Goal: Ask a question

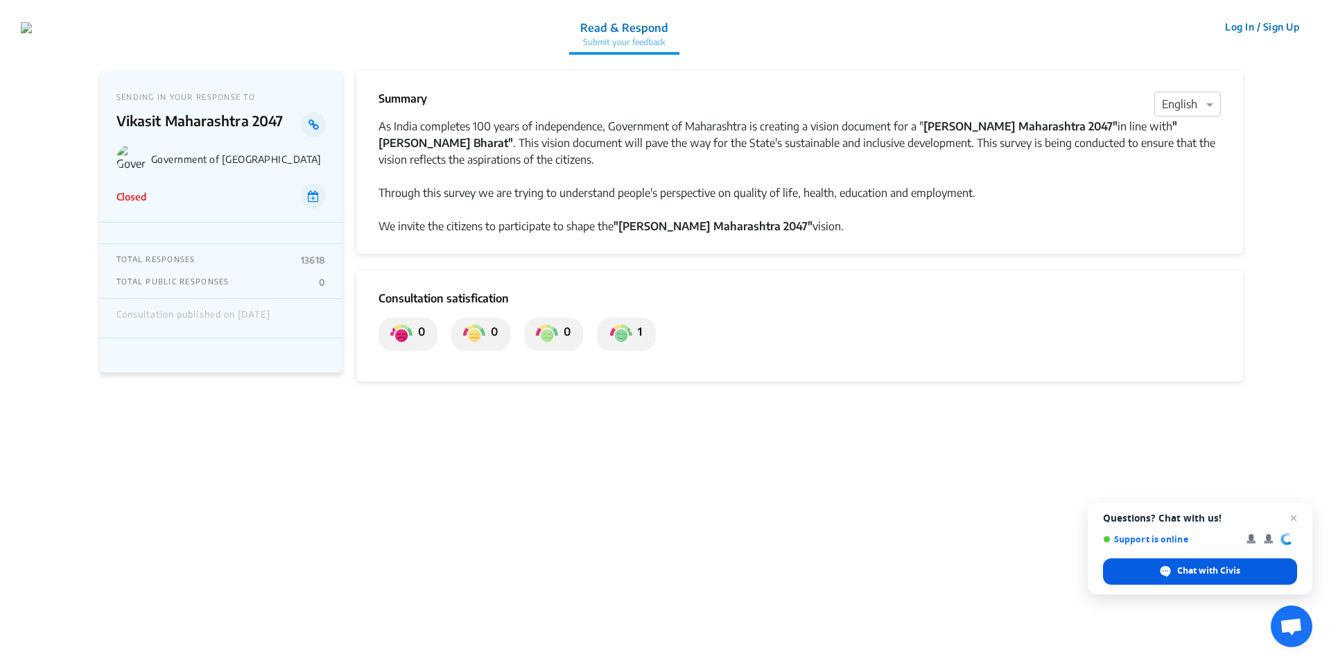
click at [1242, 572] on div "Chat with Civis" at bounding box center [1200, 571] width 194 height 26
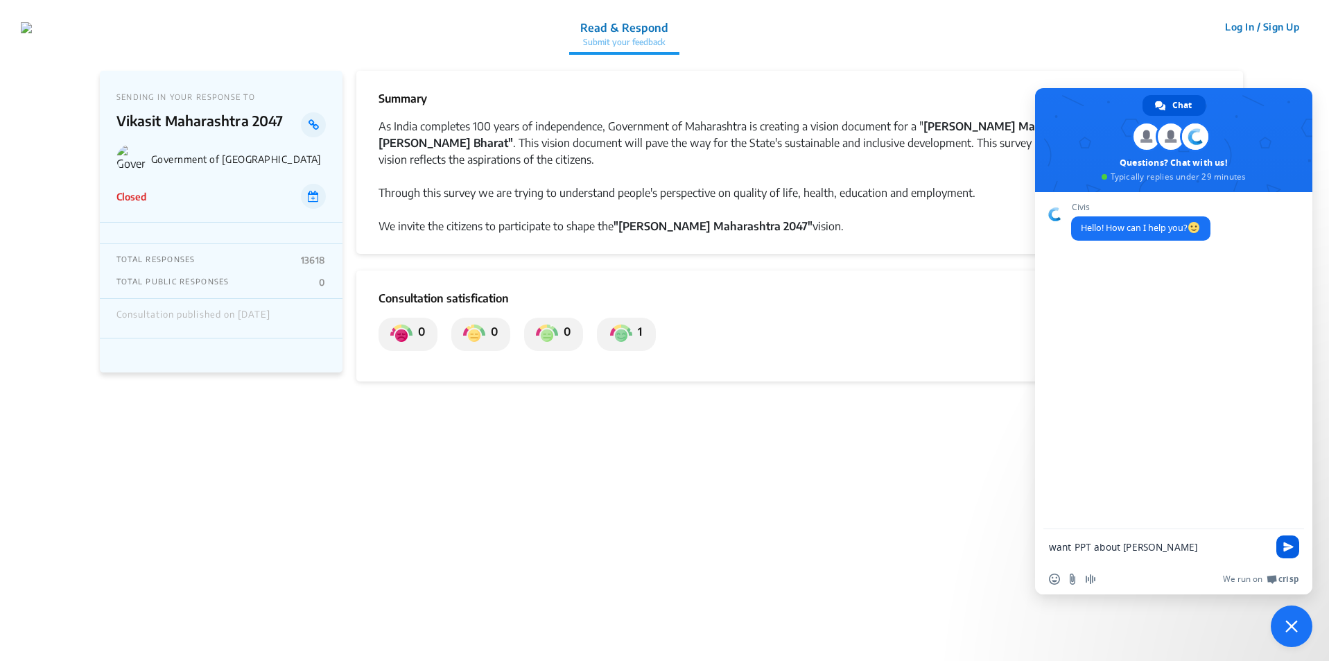
type textarea "want PPT about [PERSON_NAME] [GEOGRAPHIC_DATA] 2047"
click at [1286, 544] on span "Send" at bounding box center [1288, 546] width 10 height 10
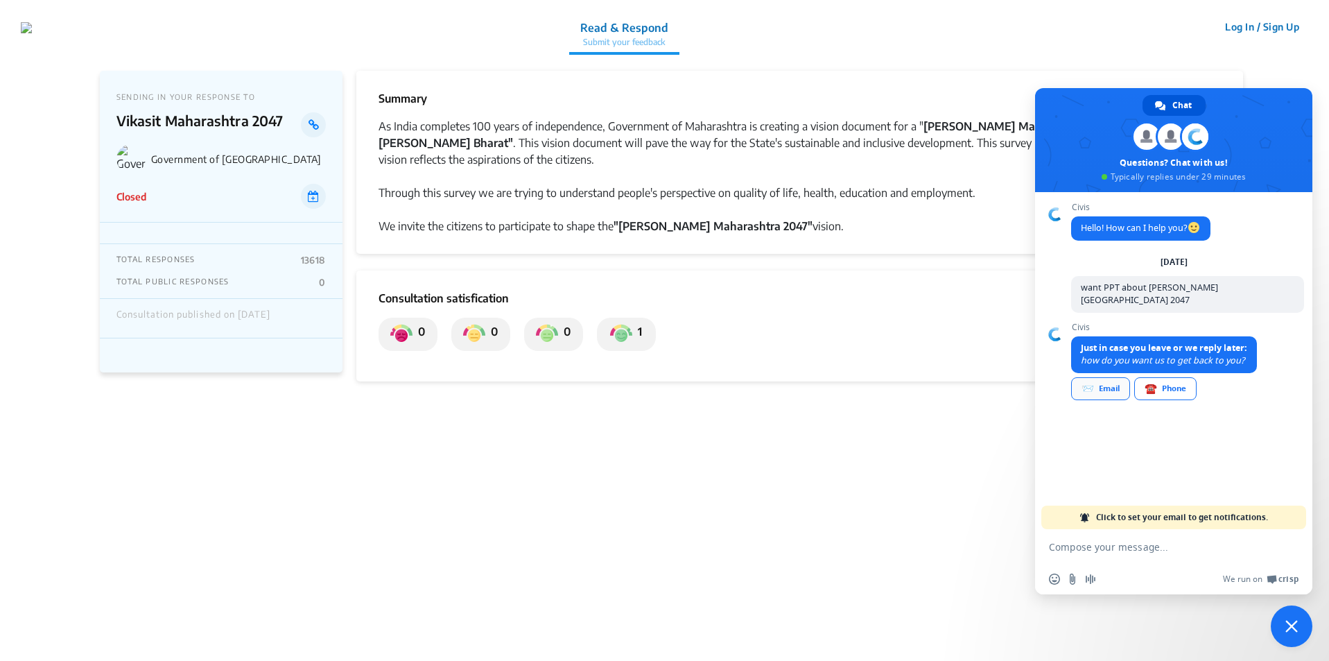
click at [1115, 377] on div "📨 Email" at bounding box center [1100, 388] width 59 height 23
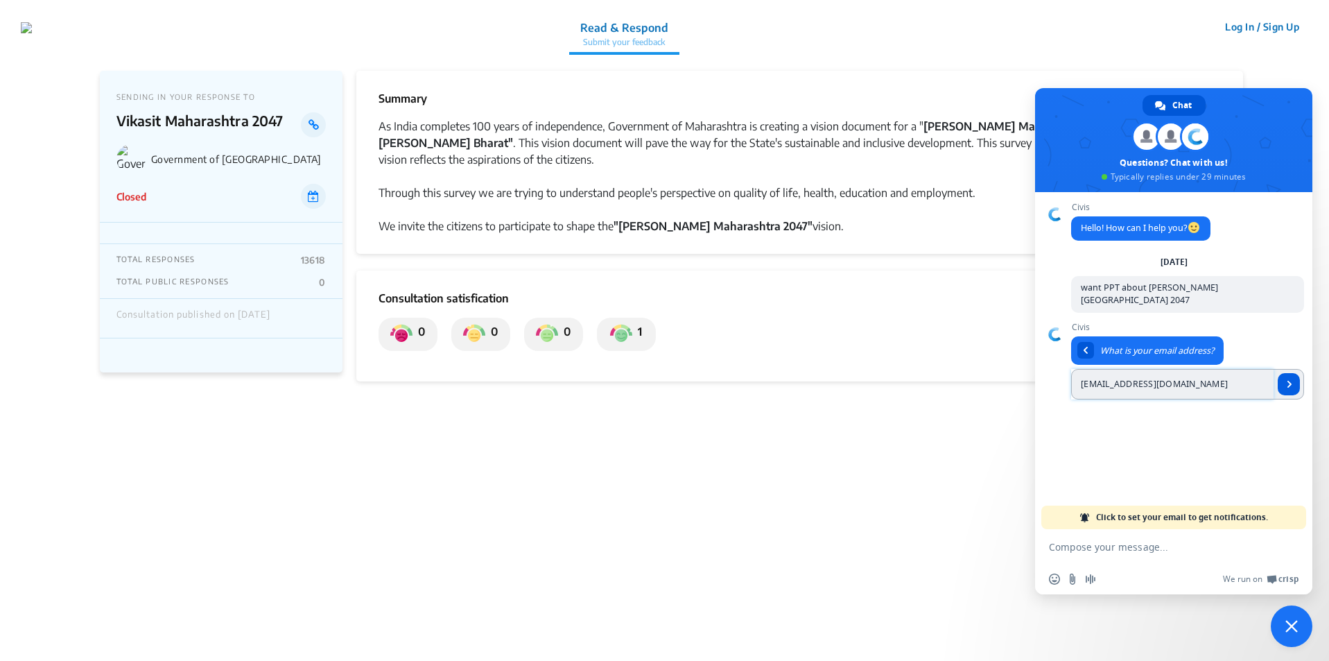
type input "[EMAIL_ADDRESS][DOMAIN_NAME]"
click at [1292, 381] on span "Send" at bounding box center [1289, 384] width 22 height 22
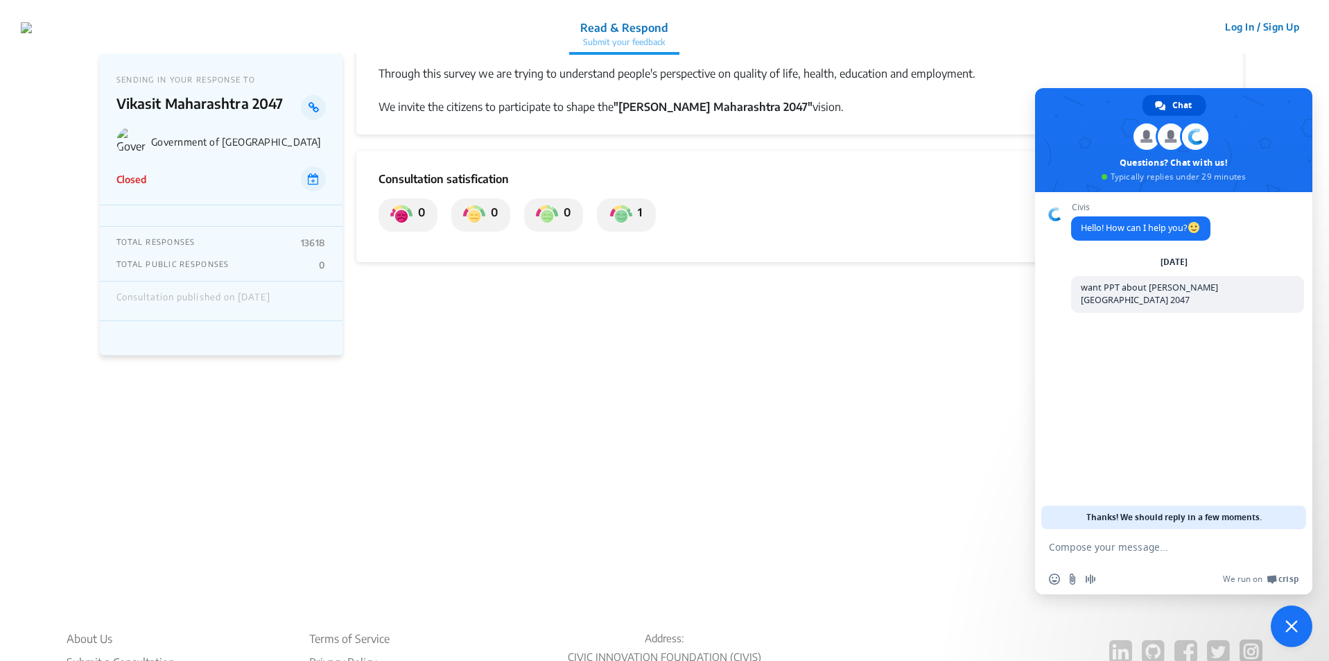
scroll to position [307, 0]
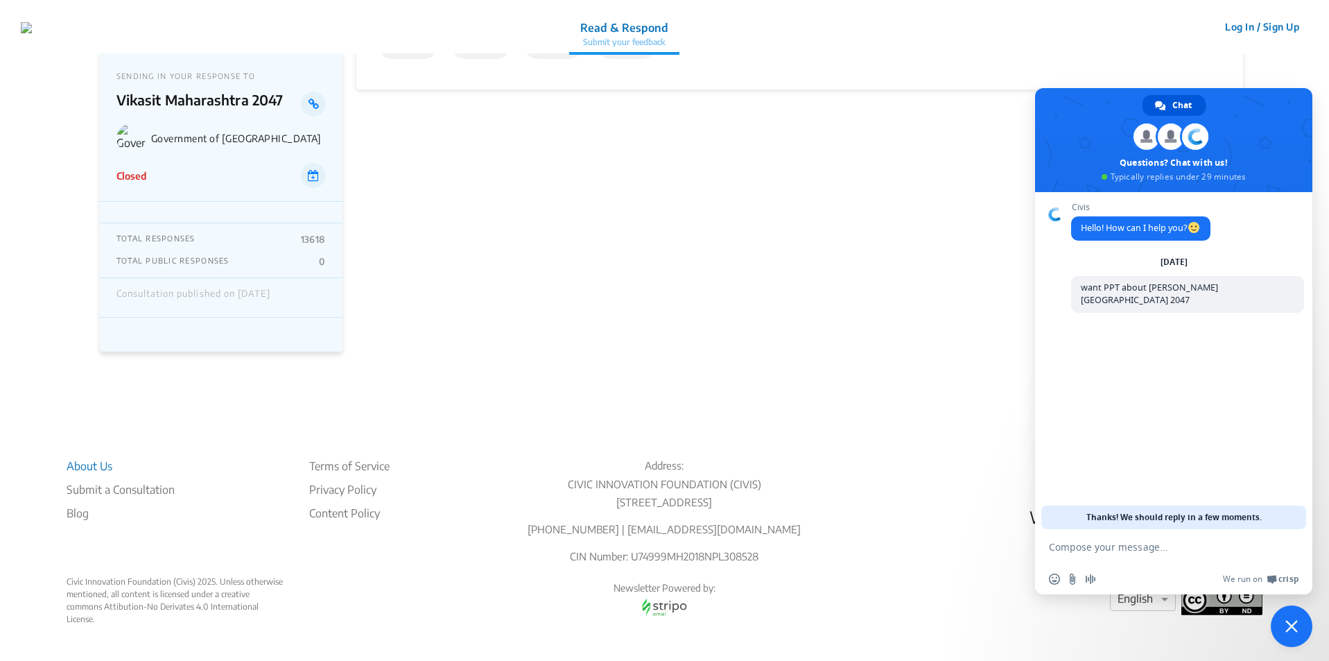
click at [84, 458] on li "About Us" at bounding box center [121, 466] width 108 height 17
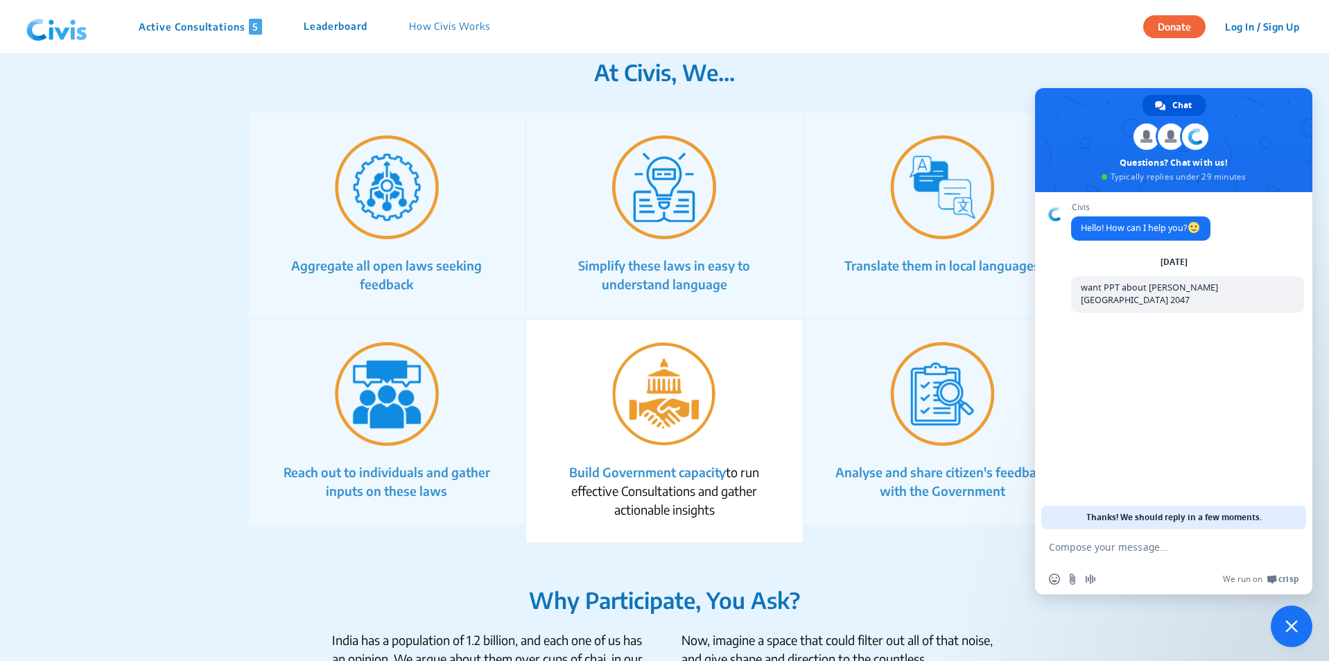
scroll to position [763, 0]
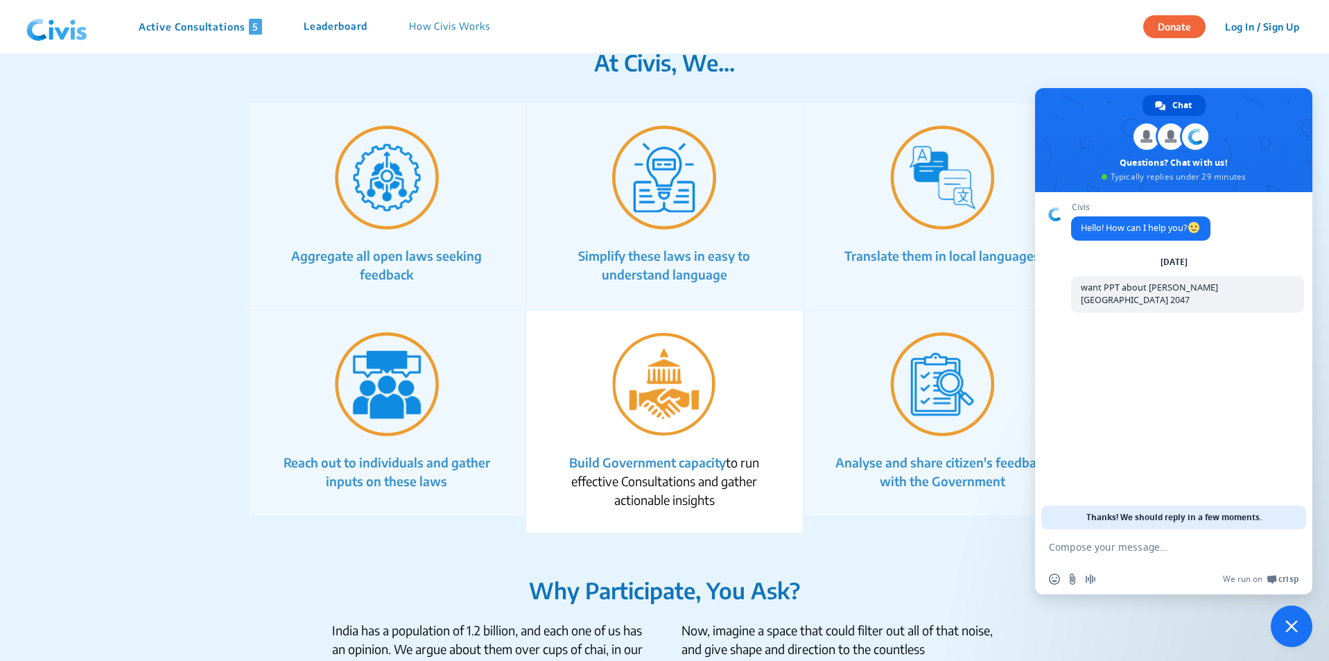
click at [1103, 547] on textarea "Compose your message..." at bounding box center [1158, 547] width 219 height 12
type textarea "what"
click at [1289, 553] on span "Send" at bounding box center [1287, 546] width 23 height 23
click at [922, 85] on section "At Civis, We... Aggregate all open laws seeking feedback Simplify these laws in…" at bounding box center [665, 290] width 998 height 483
click at [1300, 624] on span "Close chat" at bounding box center [1292, 626] width 42 height 42
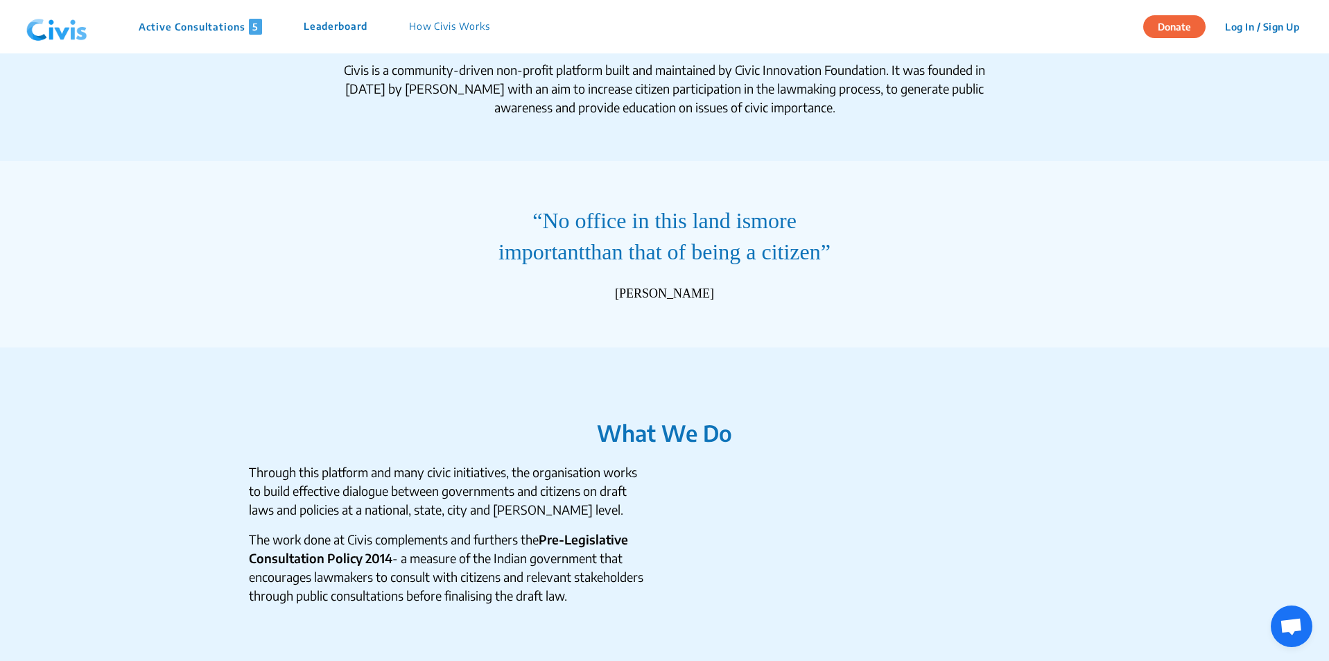
scroll to position [0, 0]
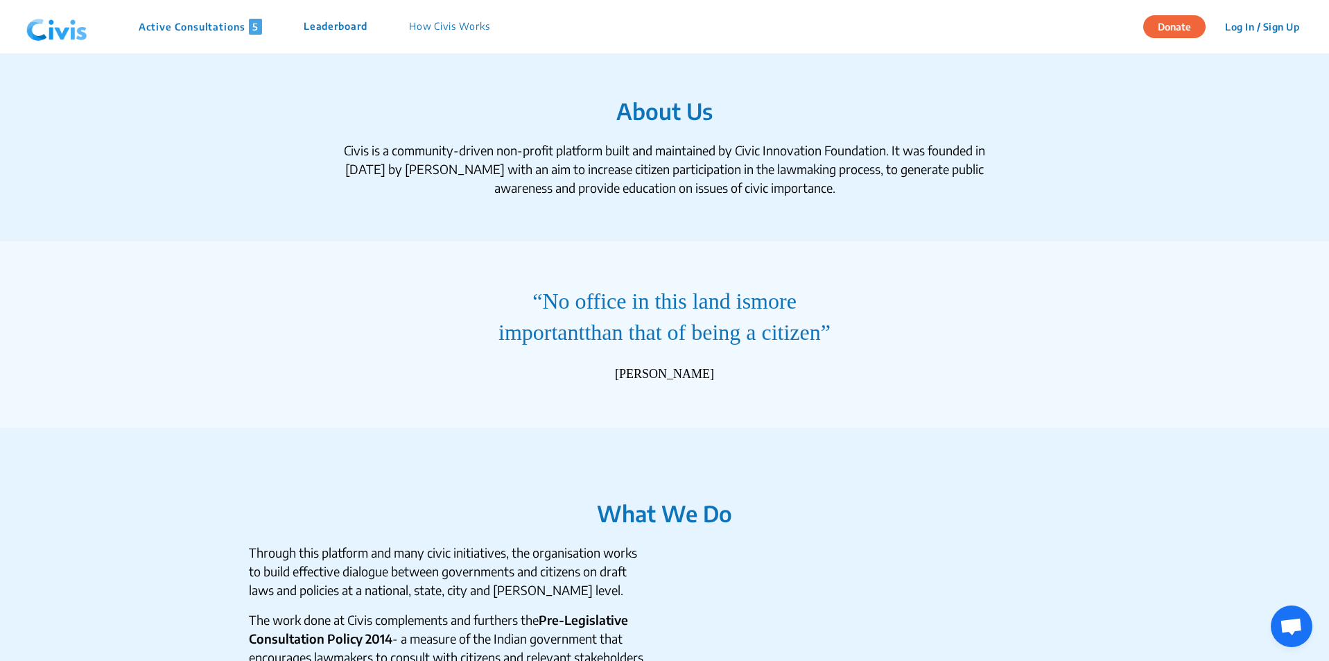
click at [449, 28] on p "How Civis Works" at bounding box center [449, 27] width 81 height 16
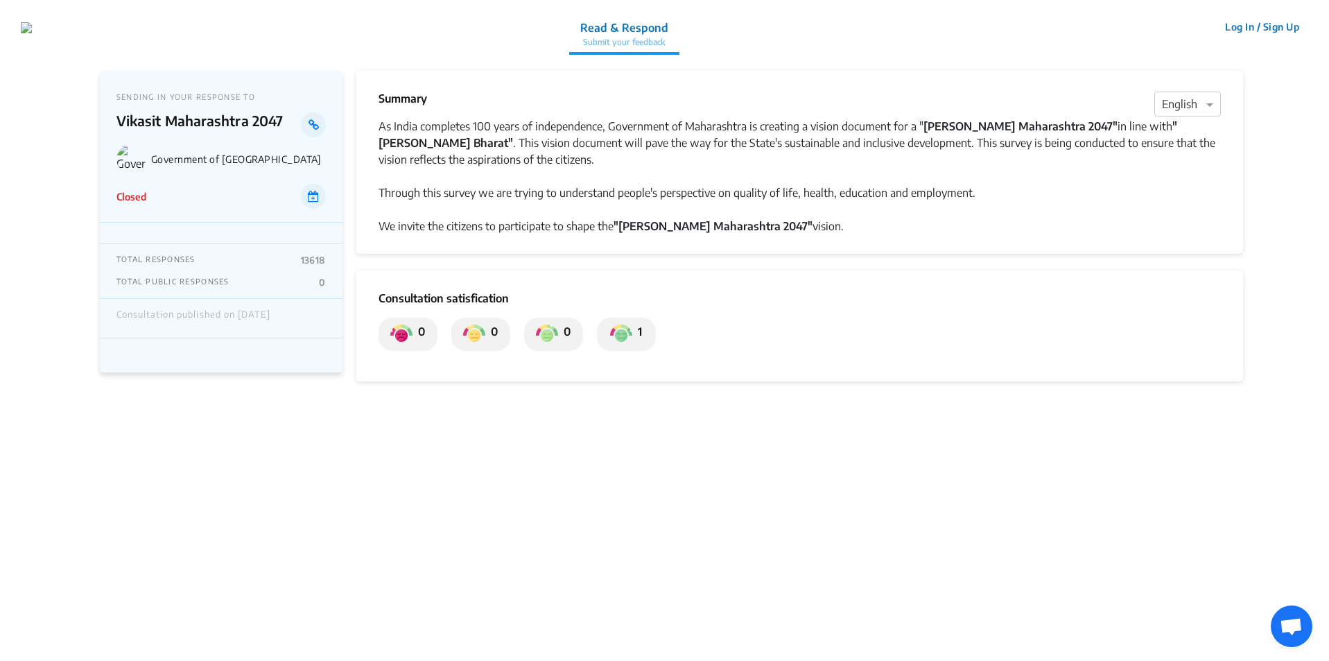
click at [127, 160] on img at bounding box center [130, 158] width 29 height 29
click at [315, 200] on icon at bounding box center [313, 196] width 11 height 11
click at [705, 225] on strong ""[PERSON_NAME] Maharashtra 2047"" at bounding box center [712, 226] width 199 height 14
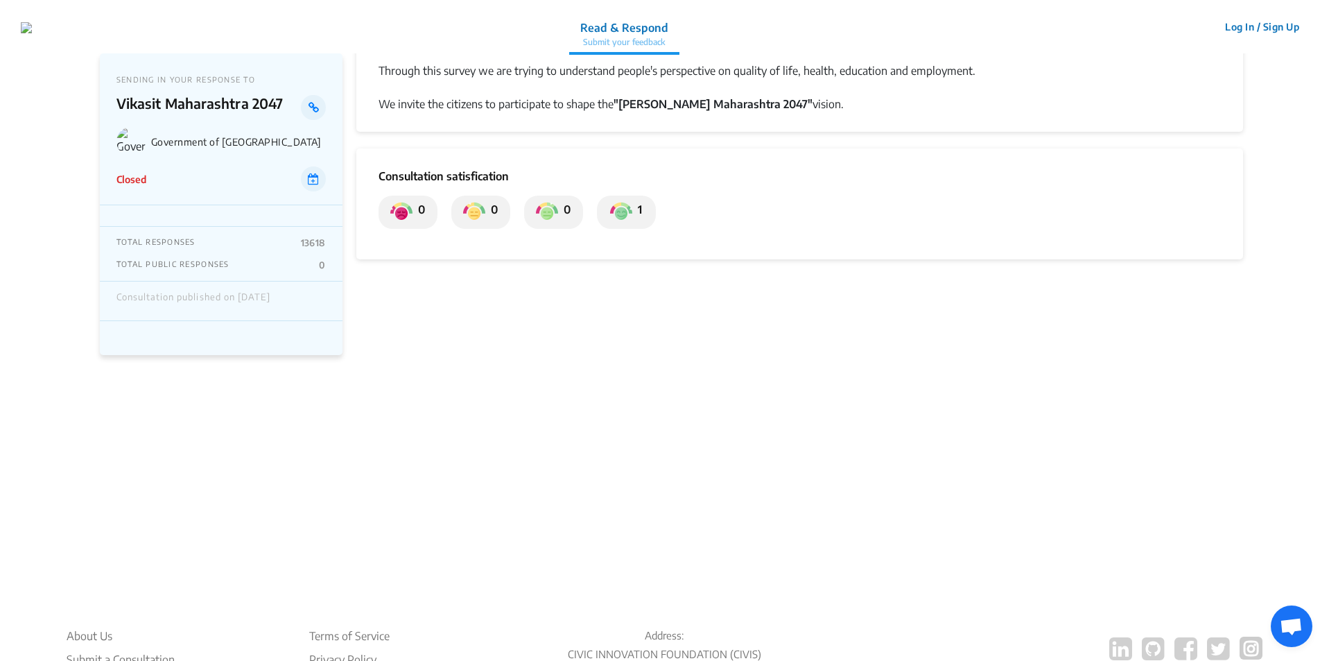
scroll to position [307, 0]
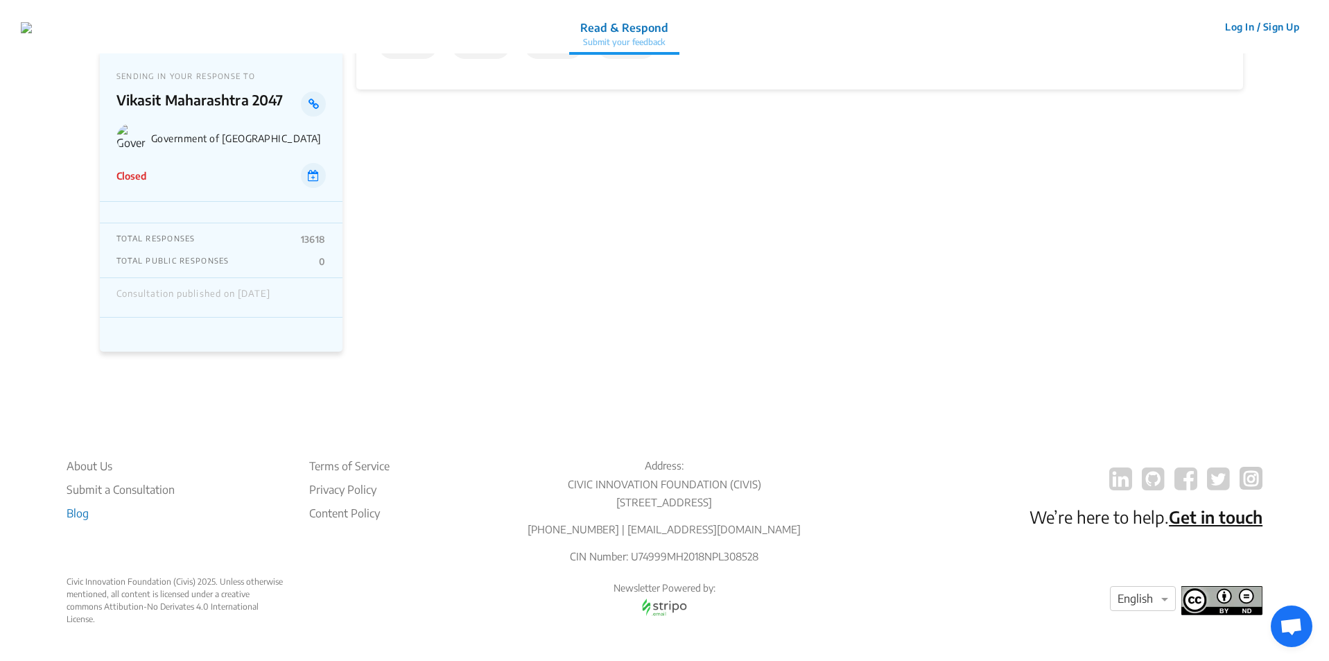
click at [73, 505] on li "Blog" at bounding box center [121, 513] width 108 height 17
click at [632, 26] on p "Read & Respond" at bounding box center [624, 27] width 88 height 17
click at [1229, 26] on button "Log In / Sign Up" at bounding box center [1262, 26] width 92 height 21
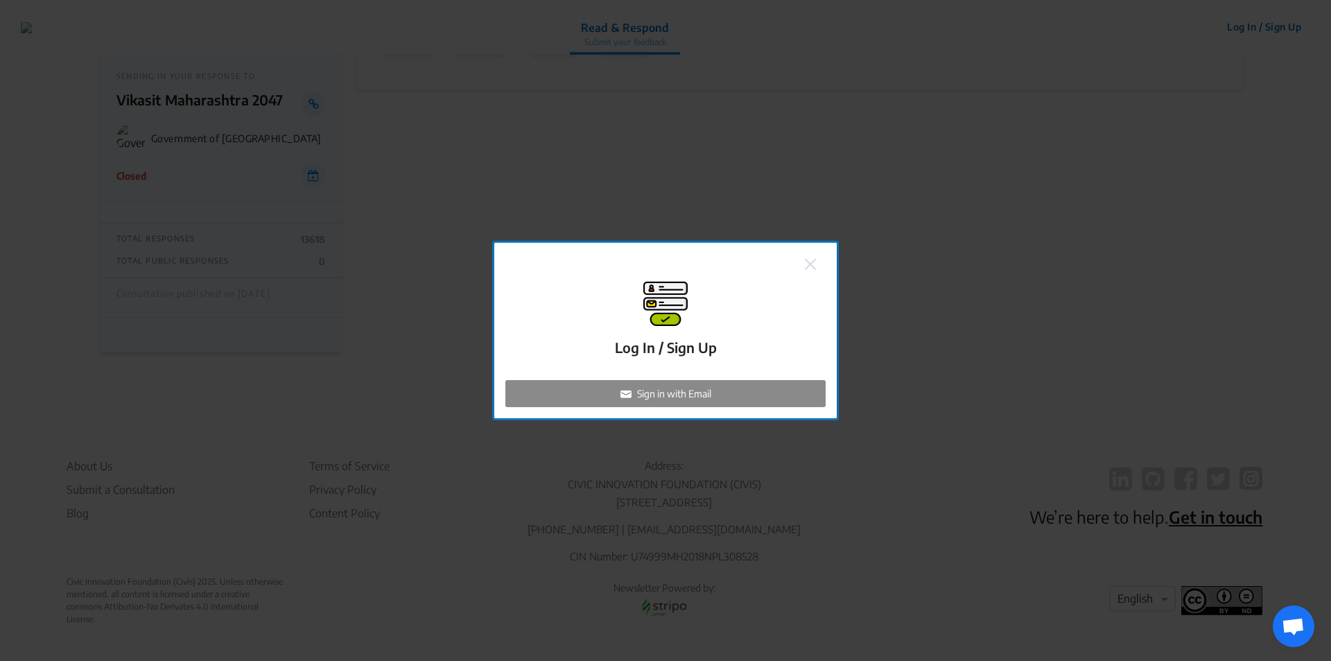
click at [664, 270] on div "Log In / Sign Up Sign in with Email" at bounding box center [665, 330] width 342 height 175
click at [972, 171] on div "Log In / Sign Up Sign in with Email" at bounding box center [665, 330] width 1331 height 661
click at [809, 261] on img at bounding box center [810, 264] width 11 height 11
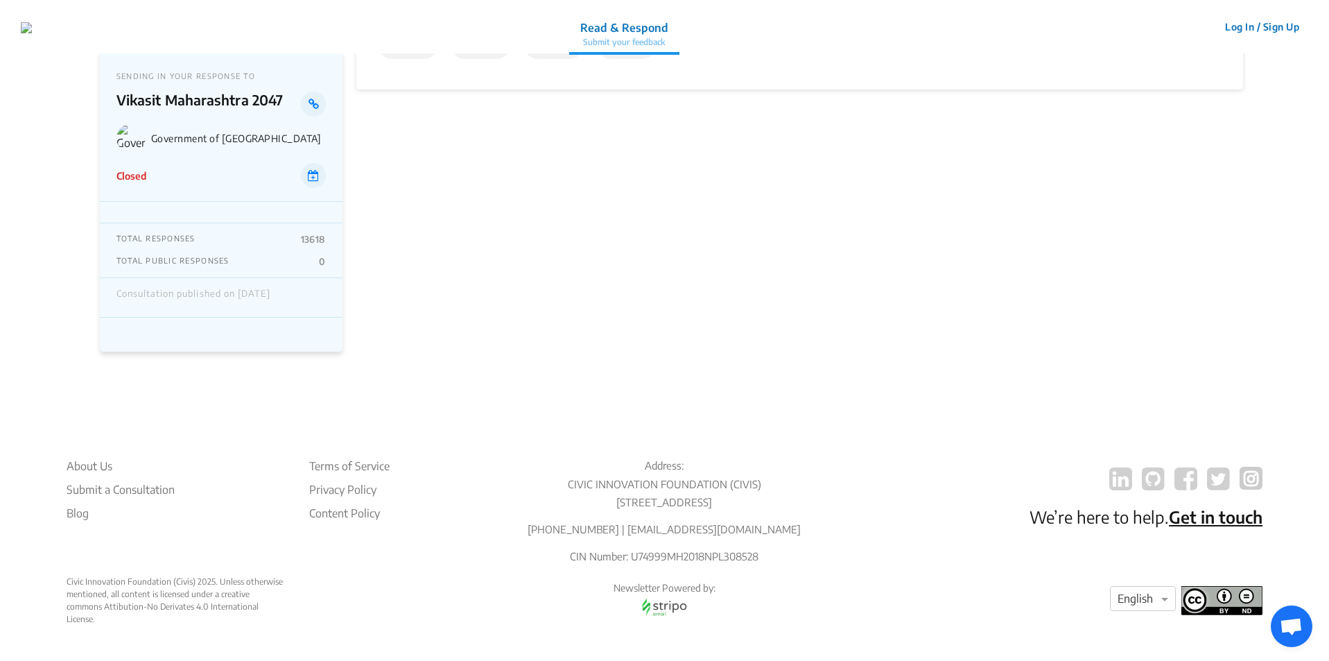
click at [1284, 29] on button "Log In / Sign Up" at bounding box center [1262, 26] width 92 height 21
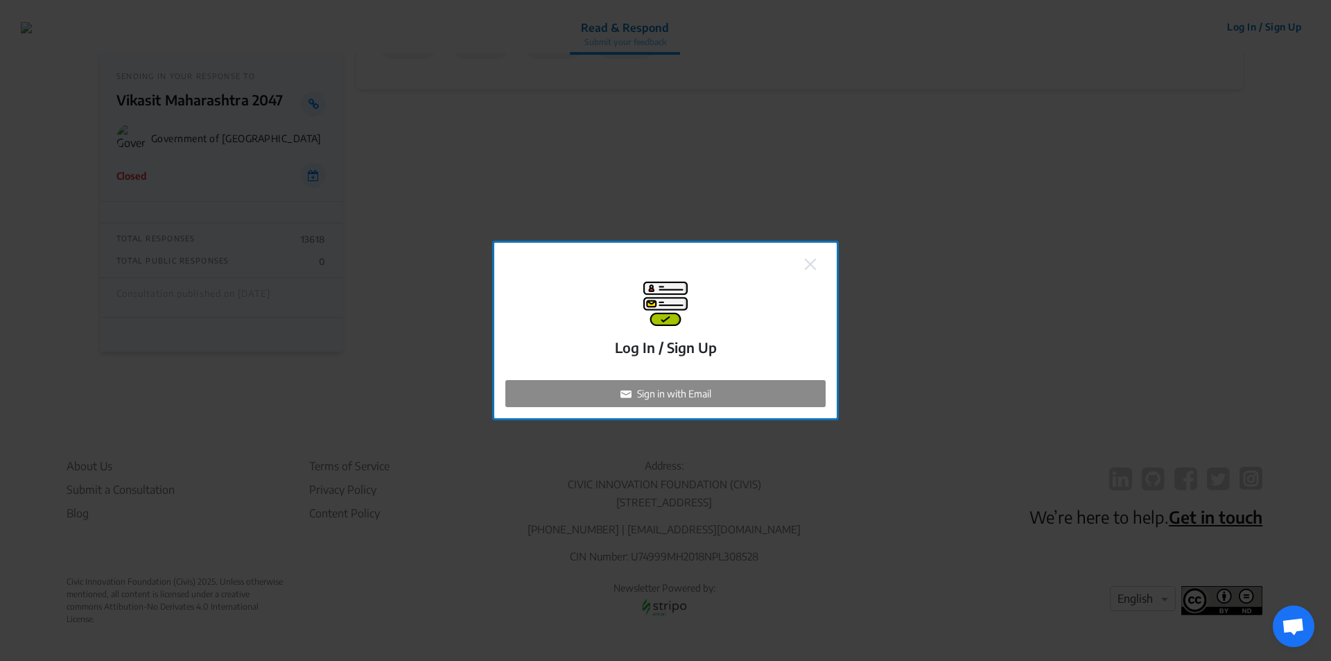
click at [817, 260] on button at bounding box center [810, 263] width 19 height 18
click at [810, 268] on img at bounding box center [810, 264] width 11 height 11
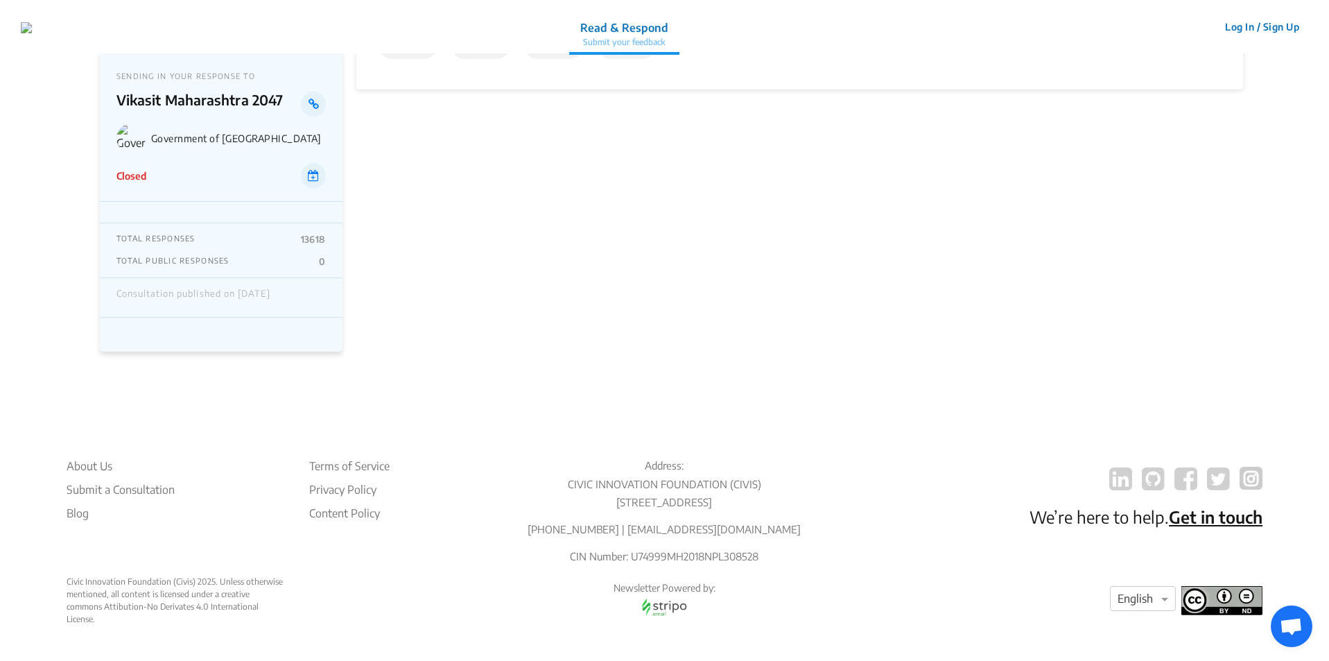
click at [181, 234] on p "TOTAL RESPONSES" at bounding box center [155, 239] width 79 height 11
click at [190, 256] on p "TOTAL PUBLIC RESPONSES" at bounding box center [172, 261] width 113 height 11
click at [32, 22] on img at bounding box center [26, 27] width 11 height 11
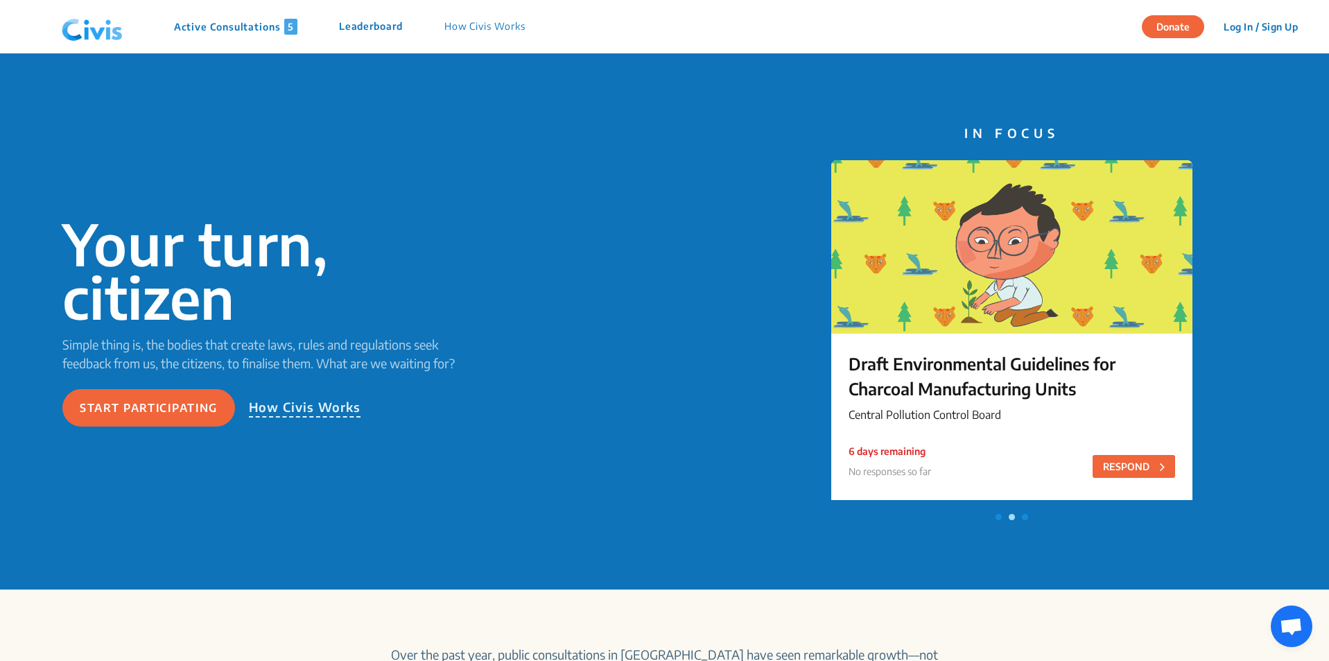
click at [250, 28] on p "Active Consultations 5" at bounding box center [235, 27] width 123 height 16
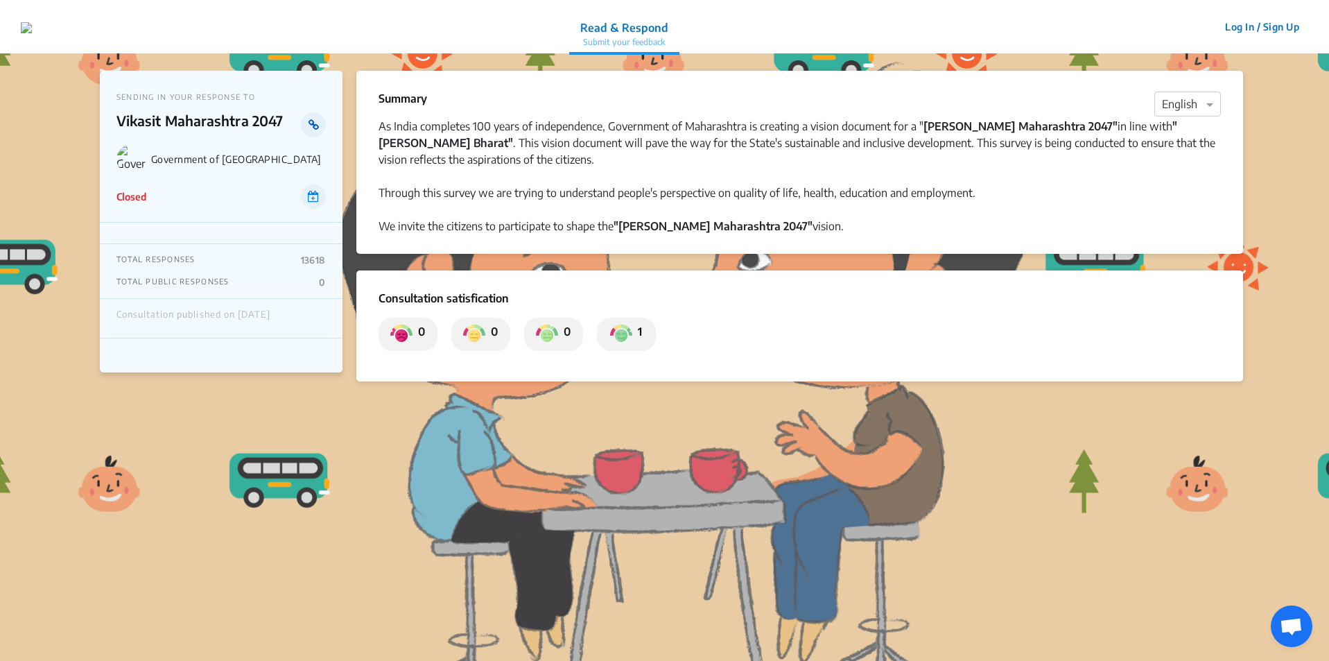
click at [311, 122] on icon at bounding box center [313, 124] width 10 height 11
click at [1211, 107] on span at bounding box center [1211, 104] width 17 height 17
click at [1176, 181] on span "Marathi" at bounding box center [1181, 186] width 38 height 14
